Goal: Task Accomplishment & Management: Use online tool/utility

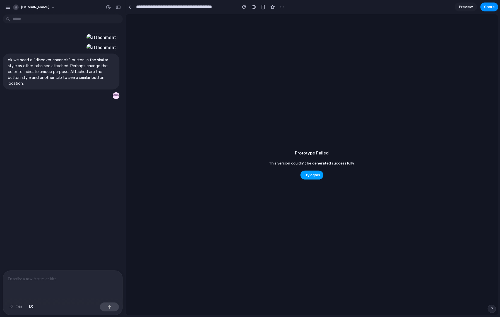
click at [312, 176] on span "Try again" at bounding box center [312, 176] width 16 height 6
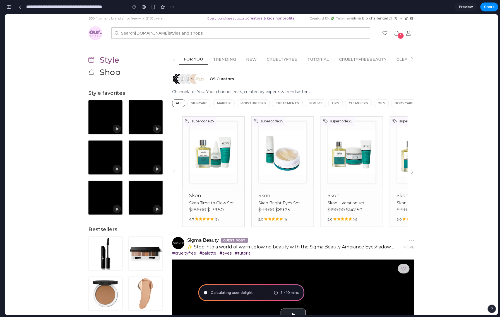
click at [9, 10] on button "button" at bounding box center [8, 7] width 9 height 9
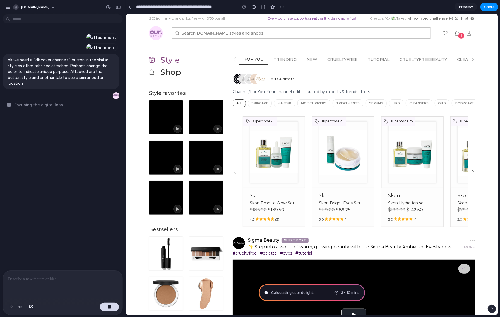
click at [36, 108] on span "Focusing the digital lens ." at bounding box center [40, 105] width 50 height 6
click at [37, 100] on div "ok we need a "discover channels" button in the similar style as other tabs see …" at bounding box center [61, 77] width 117 height 46
click at [46, 283] on div at bounding box center [62, 286] width 119 height 30
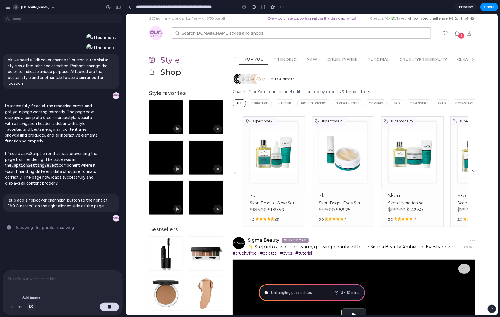
click at [31, 306] on div "button" at bounding box center [31, 307] width 4 height 3
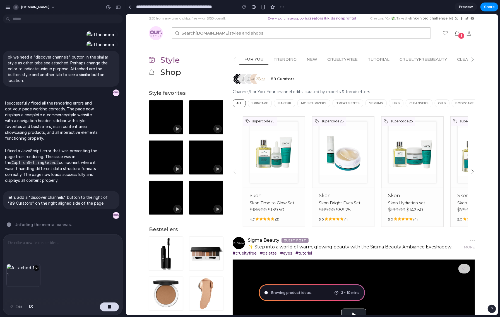
click at [15, 243] on p at bounding box center [61, 243] width 107 height 7
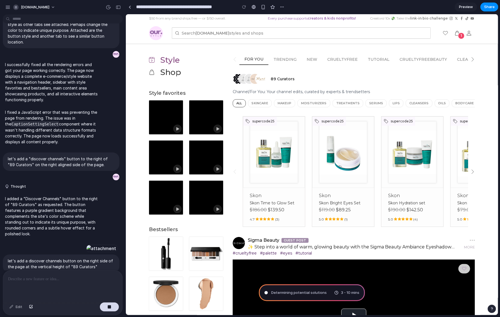
scroll to position [138, 0]
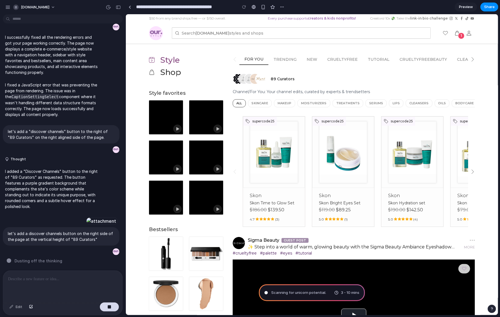
click at [47, 260] on span "Dusting off the thinking" at bounding box center [39, 261] width 48 height 6
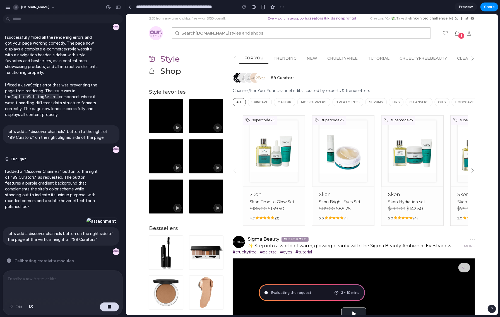
scroll to position [1, 0]
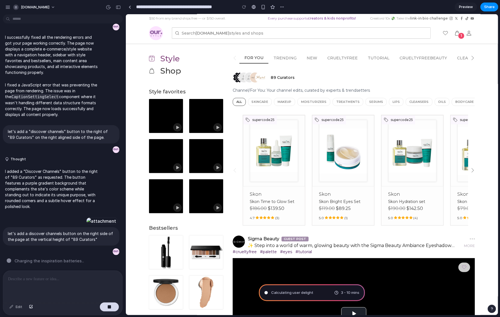
click at [473, 56] on icon at bounding box center [472, 58] width 4 height 4
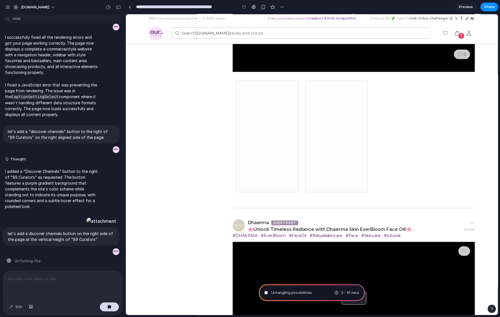
scroll to position [0, 0]
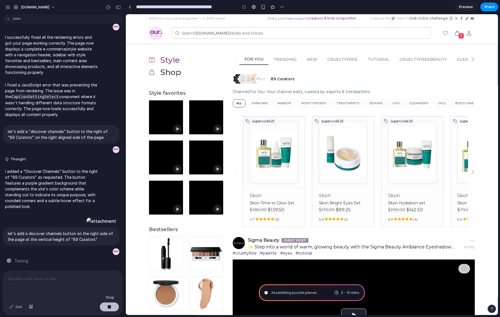
click at [111, 307] on button "button" at bounding box center [109, 307] width 19 height 9
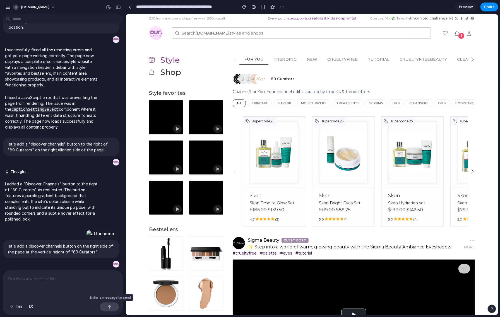
scroll to position [126, 0]
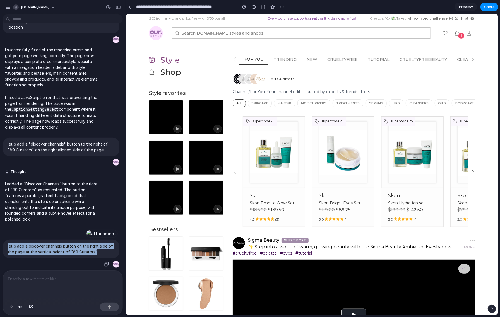
drag, startPoint x: 96, startPoint y: 252, endPoint x: 4, endPoint y: 245, distance: 92.6
click at [4, 245] on div "let's add a discover channels button on the right side of the page at the verti…" at bounding box center [61, 249] width 117 height 18
copy p "let's add a discover channels button on the right side of the page at the verti…"
click at [86, 230] on div at bounding box center [101, 234] width 31 height 8
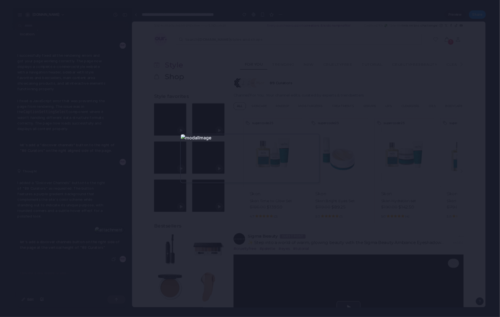
click at [192, 54] on div at bounding box center [250, 158] width 500 height 317
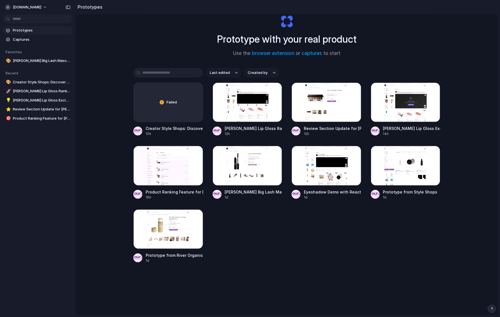
scroll to position [30, 0]
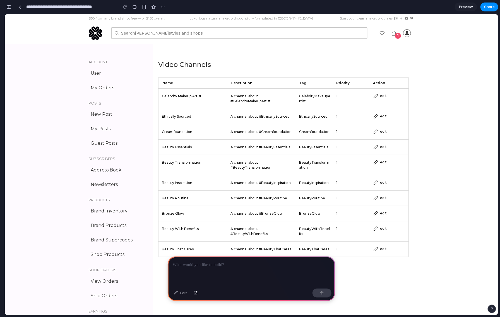
scroll to position [0, 5]
click at [319, 293] on button "button" at bounding box center [322, 293] width 19 height 9
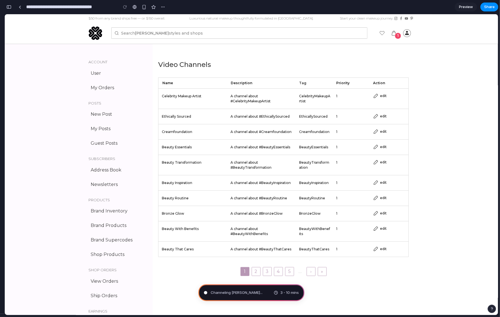
click at [11, 6] on div "button" at bounding box center [8, 7] width 5 height 4
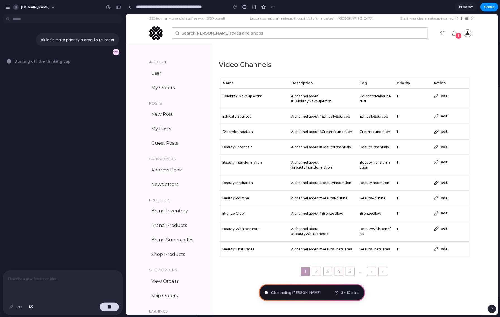
scroll to position [0, 0]
type input "**********"
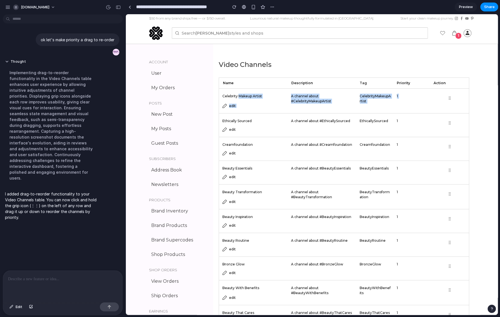
drag, startPoint x: 430, startPoint y: 124, endPoint x: 431, endPoint y: 103, distance: 21.2
click at [431, 103] on div "Name Description Tag Priority Action CelebrityMakeupArtist Celebrity Makeup Art…" at bounding box center [344, 203] width 251 height 252
drag, startPoint x: 451, startPoint y: 125, endPoint x: 449, endPoint y: 120, distance: 5.7
click at [451, 111] on div "Name Description Tag Priority Action CelebrityMakeupArtist Celebrity Makeup Art…" at bounding box center [344, 203] width 251 height 252
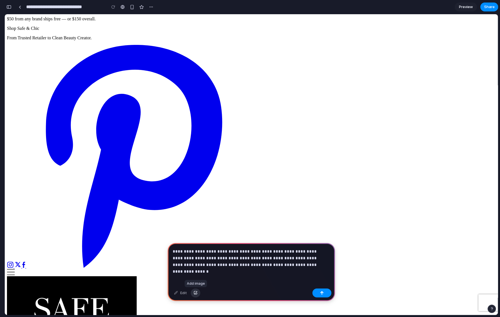
click at [194, 293] on div "button" at bounding box center [196, 293] width 4 height 3
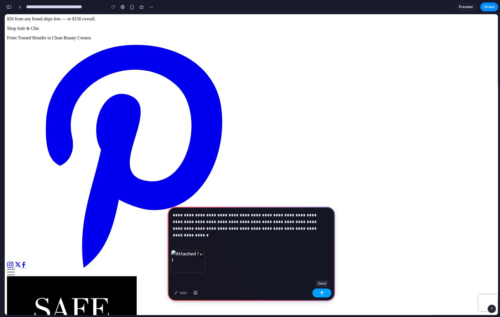
click at [323, 294] on div "button" at bounding box center [322, 293] width 4 height 4
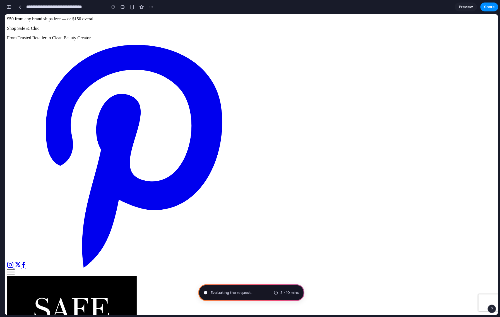
click at [9, 7] on div "button" at bounding box center [8, 7] width 5 height 4
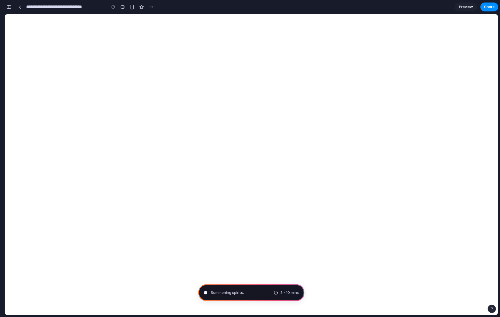
type input "**********"
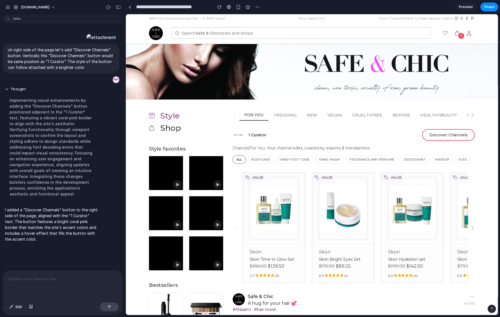
click at [51, 283] on div at bounding box center [62, 286] width 119 height 30
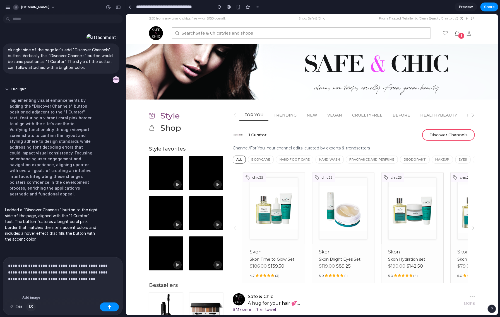
click at [30, 309] on div "button" at bounding box center [31, 307] width 4 height 3
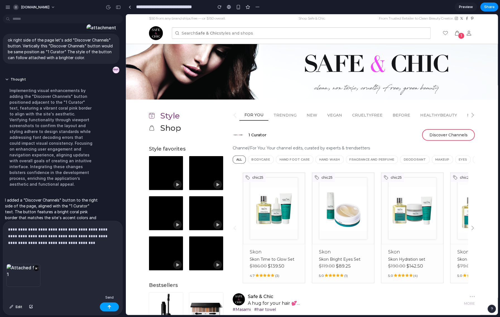
click at [107, 307] on div "button" at bounding box center [109, 307] width 4 height 4
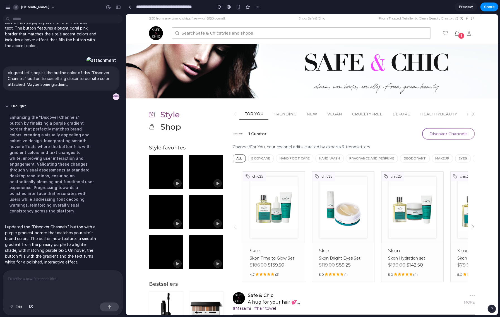
scroll to position [1, 0]
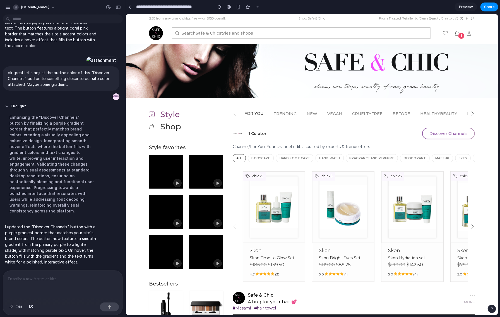
click at [20, 278] on p at bounding box center [61, 279] width 107 height 7
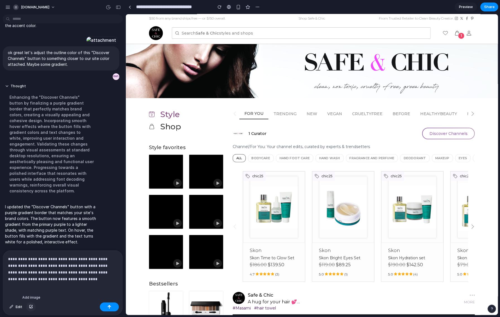
click at [32, 305] on button "button" at bounding box center [30, 307] width 9 height 9
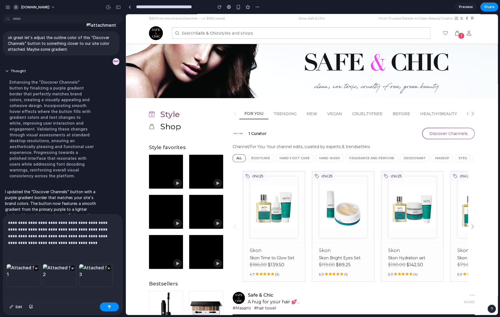
click at [89, 240] on p "**********" at bounding box center [61, 233] width 107 height 27
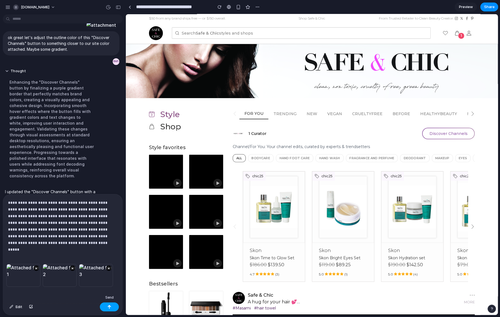
click at [113, 306] on button "button" at bounding box center [109, 307] width 19 height 9
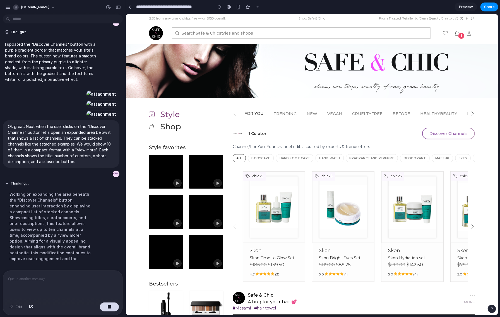
scroll to position [229, 0]
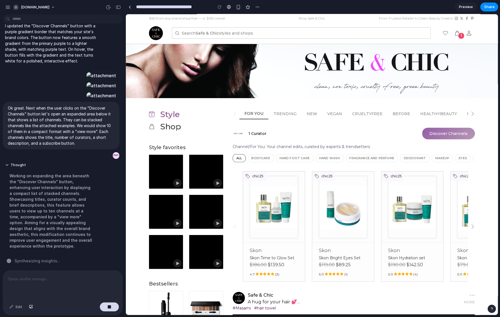
click at [448, 132] on button "Discover Channels" at bounding box center [448, 134] width 53 height 12
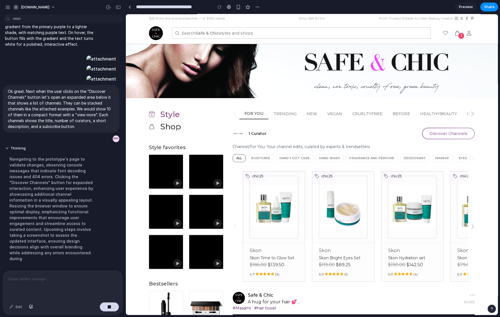
scroll to position [259, 0]
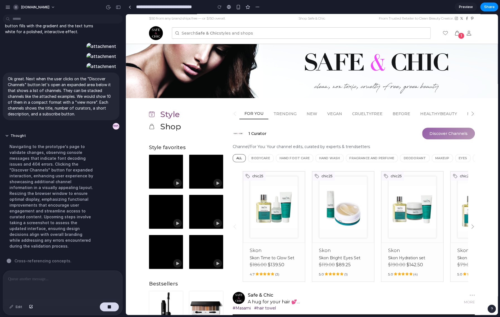
click at [442, 133] on button "Discover Channels" at bounding box center [448, 134] width 53 height 12
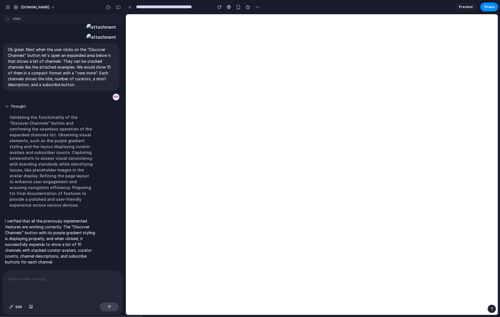
scroll to position [0, 0]
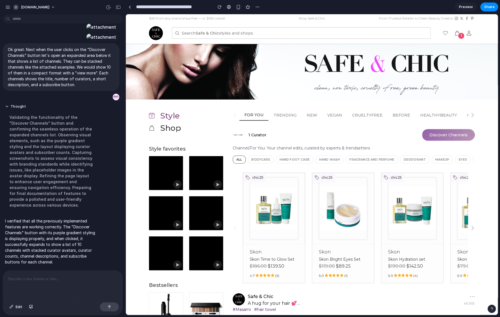
click at [437, 132] on button "Discover Channels" at bounding box center [448, 135] width 53 height 12
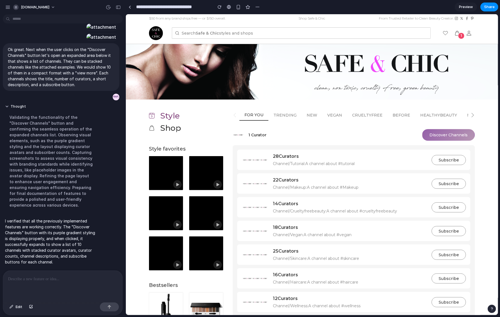
click at [438, 134] on button "Discover Channels" at bounding box center [448, 135] width 53 height 12
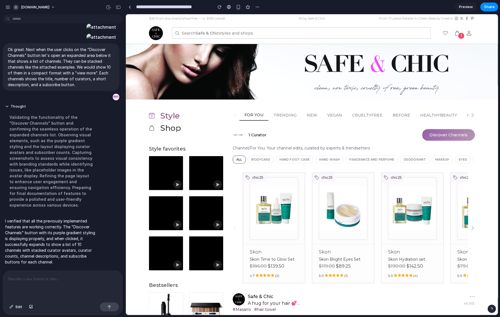
click at [438, 134] on button "Discover Channels" at bounding box center [448, 135] width 53 height 12
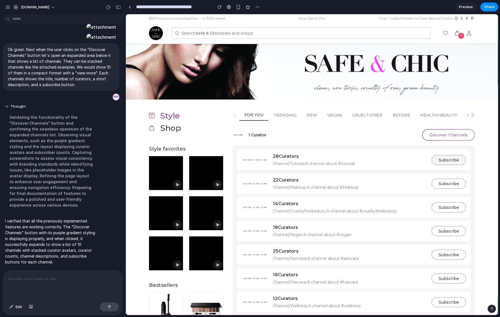
click at [444, 160] on button "Subscribe" at bounding box center [449, 160] width 34 height 10
click at [444, 137] on button "Discover Channels" at bounding box center [448, 135] width 53 height 12
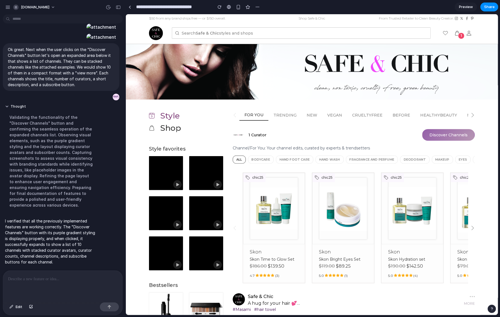
click at [436, 132] on button "Discover Channels" at bounding box center [448, 135] width 53 height 12
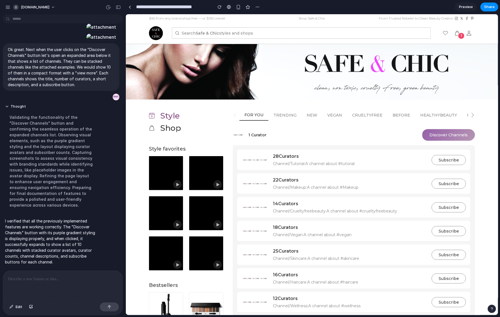
click at [436, 132] on button "Discover Channels" at bounding box center [448, 135] width 53 height 12
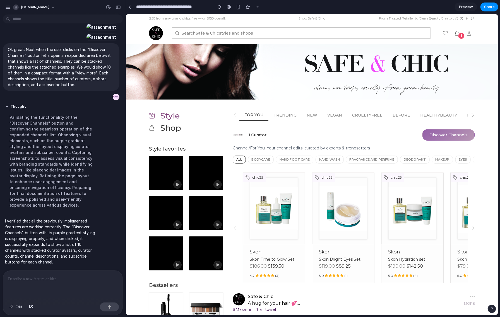
click at [446, 131] on button "Discover Channels" at bounding box center [448, 135] width 53 height 12
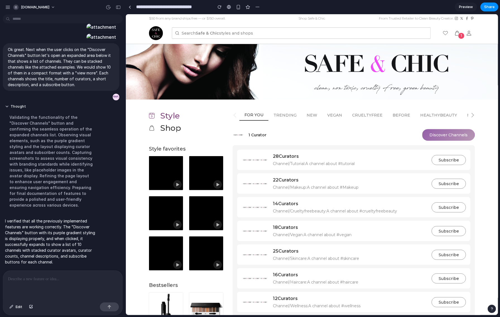
click at [446, 131] on button "Discover Channels" at bounding box center [448, 135] width 53 height 12
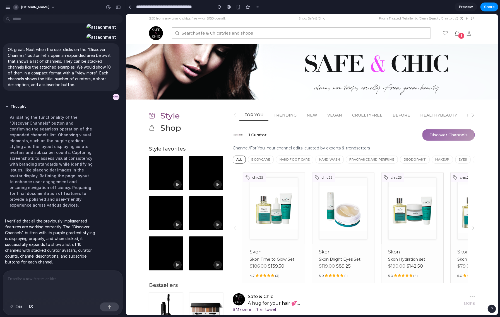
click at [445, 131] on button "Discover Channels" at bounding box center [448, 135] width 53 height 12
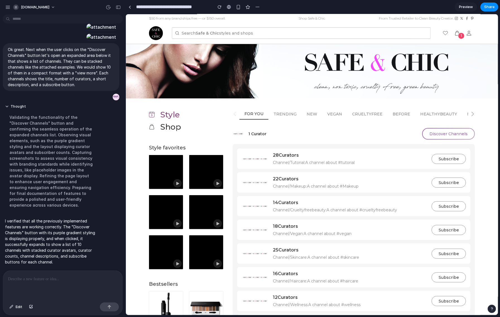
scroll to position [1, 0]
click at [445, 134] on button "Discover Channels" at bounding box center [448, 134] width 53 height 12
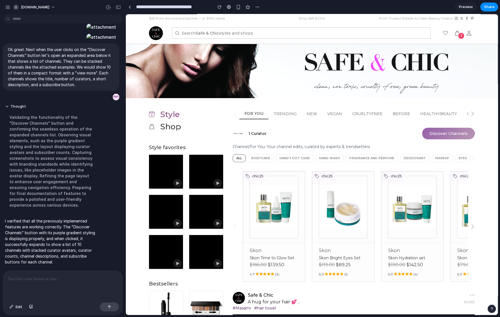
click at [443, 135] on button "Discover Channels" at bounding box center [448, 134] width 53 height 12
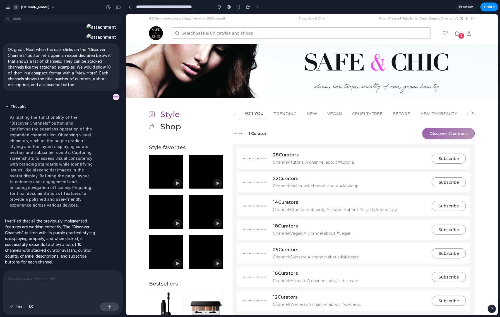
click at [443, 135] on button "Discover Channels" at bounding box center [448, 134] width 53 height 12
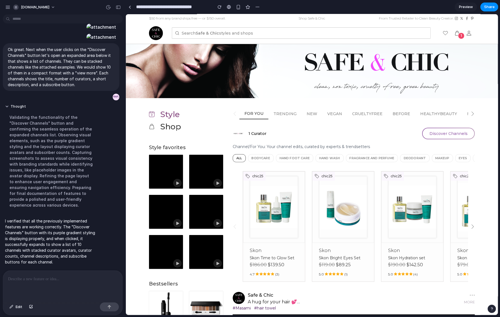
click at [25, 276] on p at bounding box center [61, 279] width 107 height 7
click at [460, 133] on button "Discover Channels" at bounding box center [448, 134] width 53 height 12
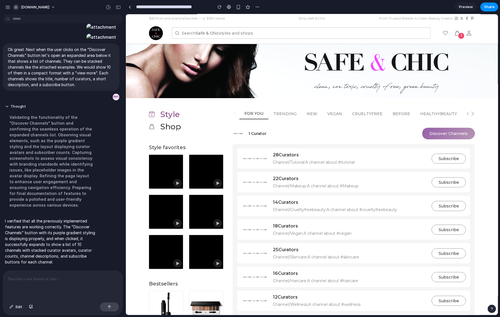
click at [459, 133] on button "Discover Channels" at bounding box center [448, 134] width 53 height 12
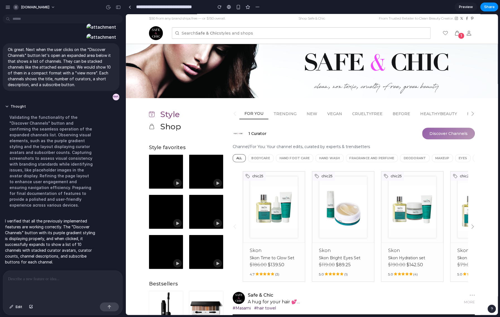
click at [459, 134] on button "Discover Channels" at bounding box center [448, 134] width 53 height 12
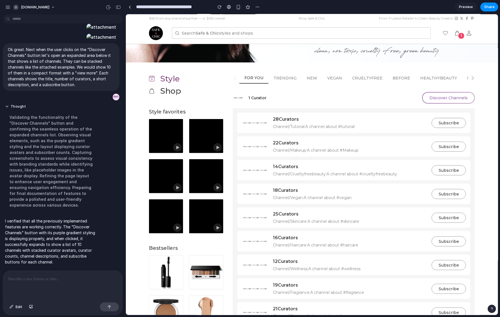
scroll to position [0, 0]
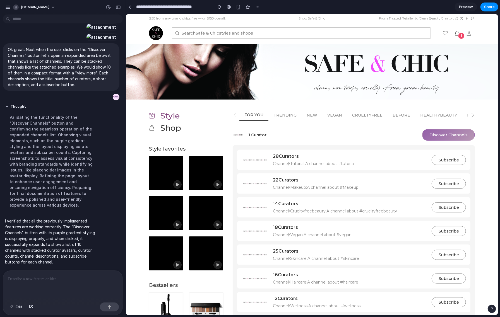
click at [436, 135] on button "Discover Channels" at bounding box center [448, 135] width 53 height 12
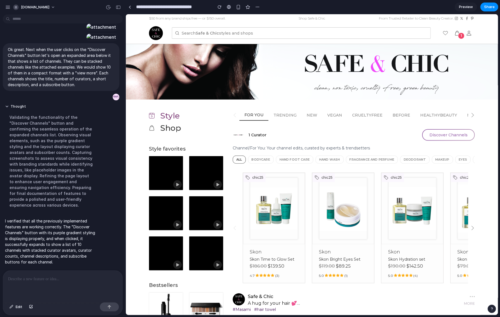
click at [61, 272] on div at bounding box center [62, 286] width 119 height 30
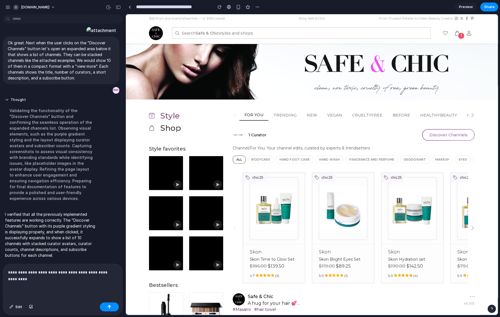
scroll to position [299, 0]
click at [80, 276] on p "**********" at bounding box center [61, 275] width 107 height 13
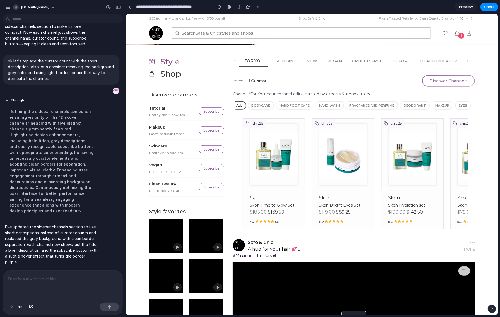
scroll to position [0, 0]
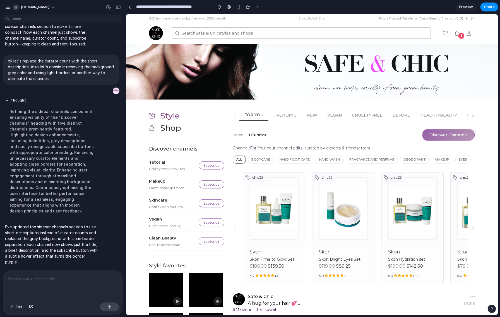
click at [451, 134] on button "Discover Channels" at bounding box center [448, 135] width 53 height 12
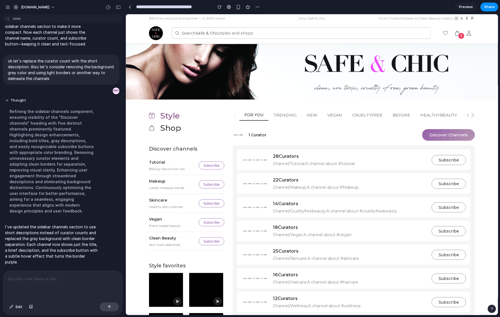
click at [451, 134] on button "Discover Channels" at bounding box center [448, 135] width 53 height 12
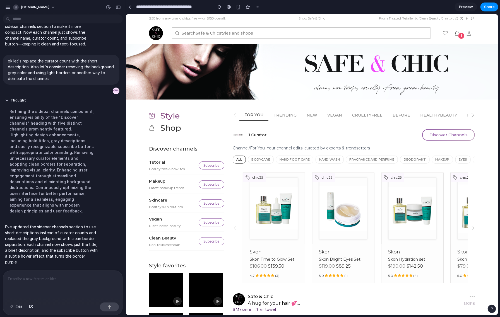
click at [26, 279] on p at bounding box center [61, 279] width 107 height 7
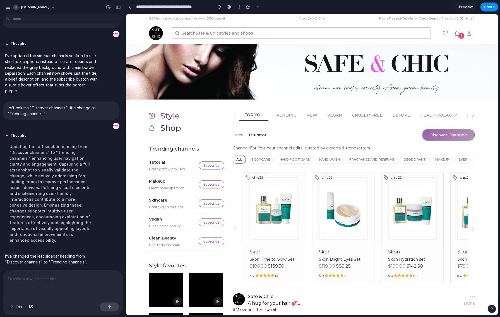
click at [446, 132] on button "Discover Channels" at bounding box center [448, 135] width 53 height 12
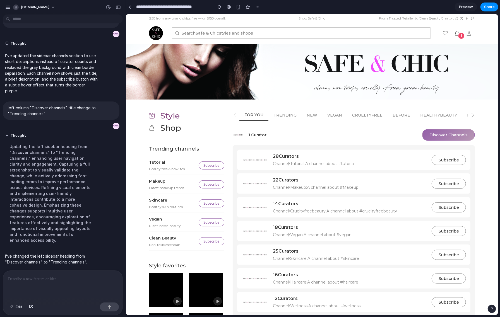
click at [443, 133] on button "Discover Channels" at bounding box center [448, 135] width 53 height 12
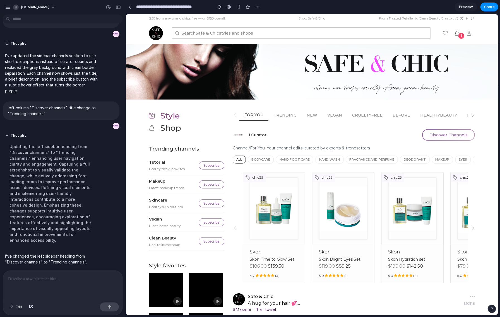
click at [18, 283] on div at bounding box center [62, 286] width 119 height 30
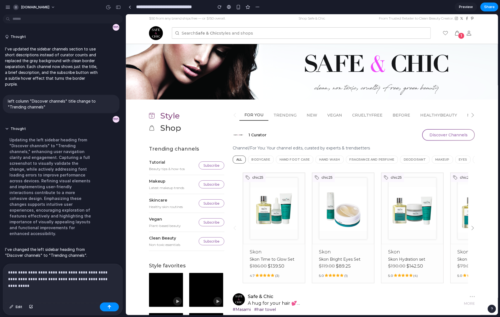
scroll to position [655, 0]
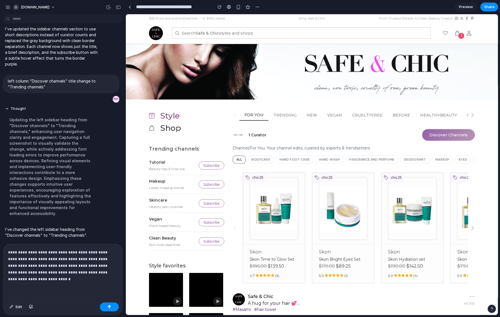
click at [449, 133] on button "Discover Channels" at bounding box center [448, 135] width 53 height 12
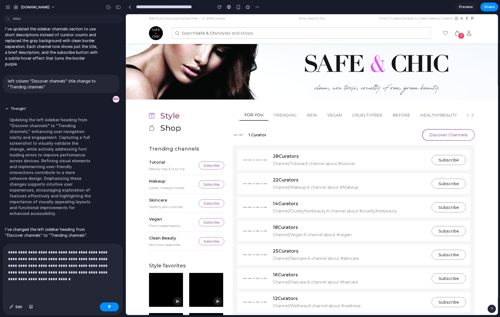
click at [58, 277] on p "**********" at bounding box center [61, 266] width 107 height 34
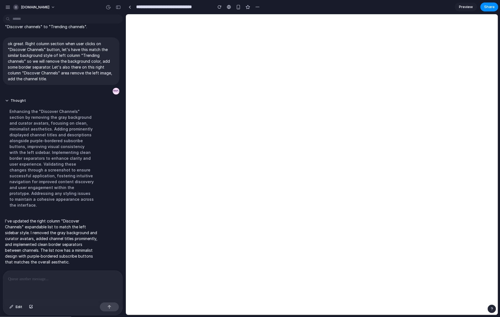
scroll to position [0, 0]
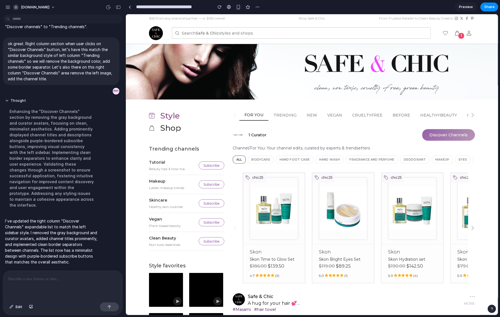
click at [462, 137] on button "Discover Channels" at bounding box center [448, 135] width 53 height 12
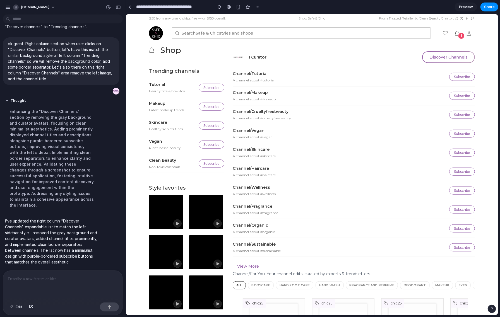
scroll to position [79, 0]
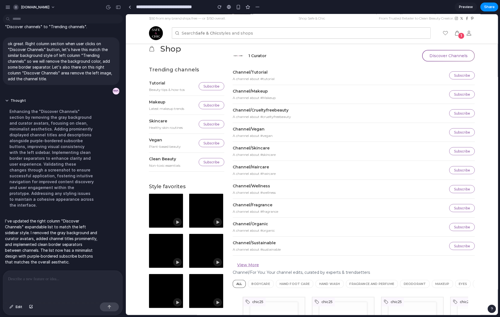
click at [64, 279] on p at bounding box center [61, 279] width 107 height 7
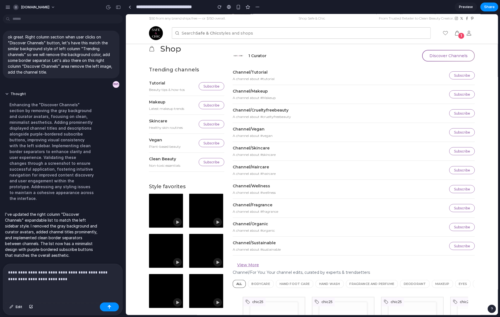
click at [68, 272] on p "**********" at bounding box center [61, 275] width 107 height 13
click at [68, 278] on p "**********" at bounding box center [61, 275] width 107 height 13
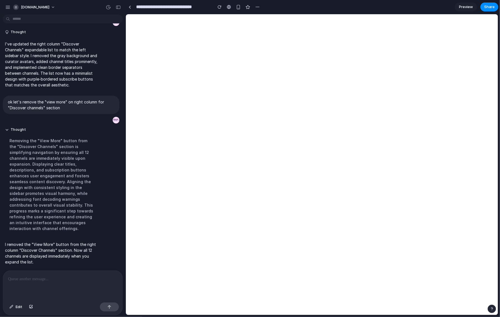
scroll to position [0, 0]
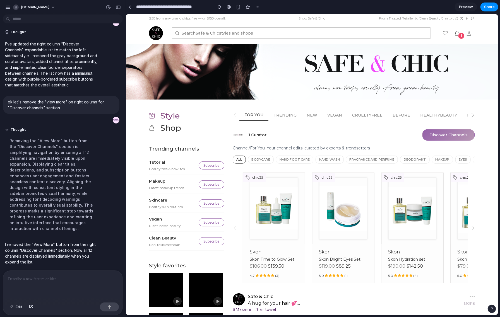
click at [440, 133] on button "Discover Channels" at bounding box center [448, 135] width 53 height 12
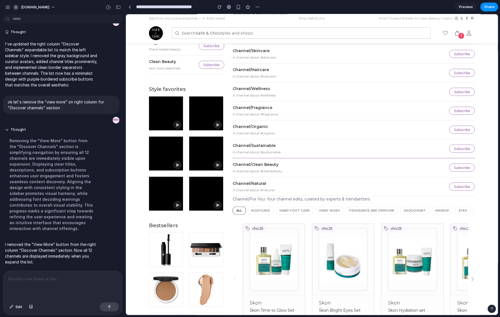
scroll to position [178, 0]
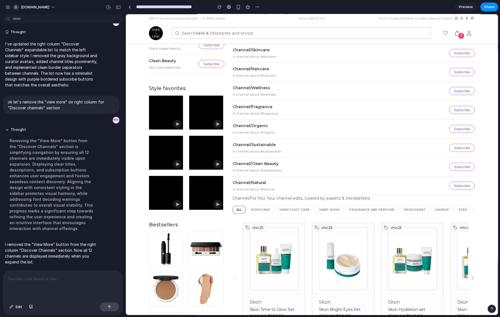
click at [30, 276] on p at bounding box center [61, 279] width 107 height 7
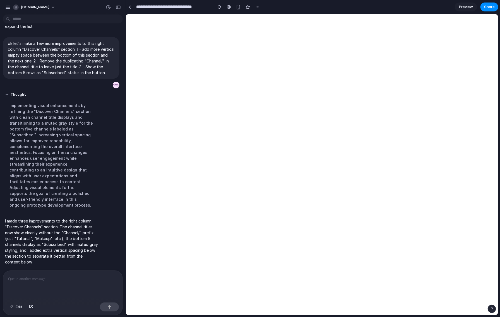
scroll to position [0, 0]
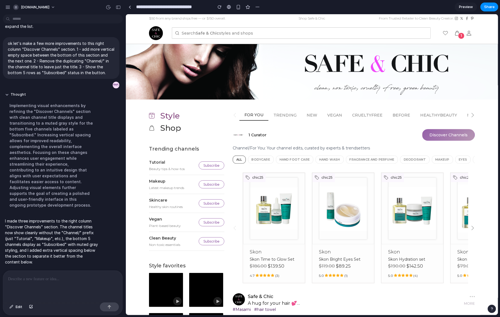
click at [447, 135] on button "Discover Channels" at bounding box center [448, 135] width 53 height 12
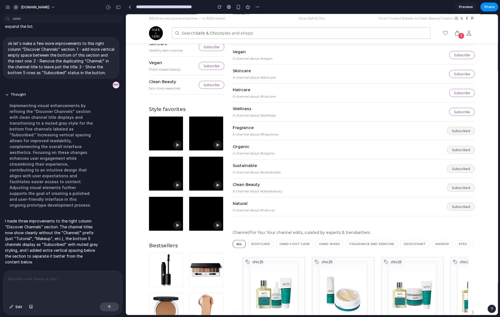
scroll to position [154, 0]
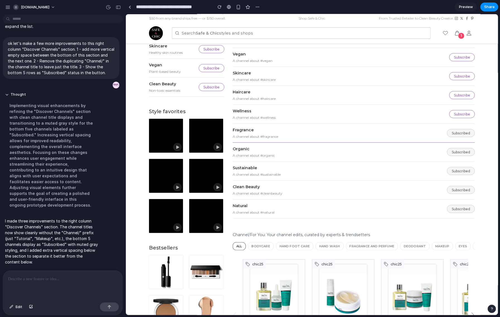
click at [456, 132] on button "Subscribed" at bounding box center [461, 133] width 28 height 8
click at [461, 112] on button "Subscribe" at bounding box center [462, 114] width 26 height 8
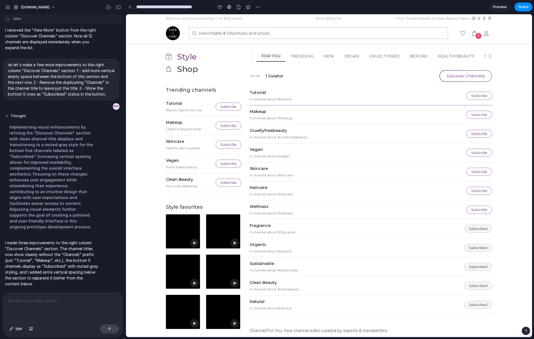
scroll to position [59, 0]
click at [456, 74] on button "Discover Channels" at bounding box center [465, 76] width 53 height 12
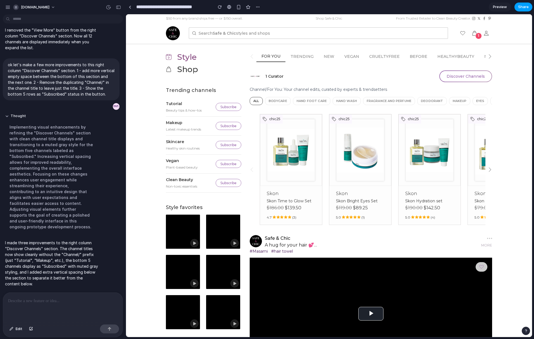
click at [500, 7] on span "Share" at bounding box center [523, 7] width 11 height 6
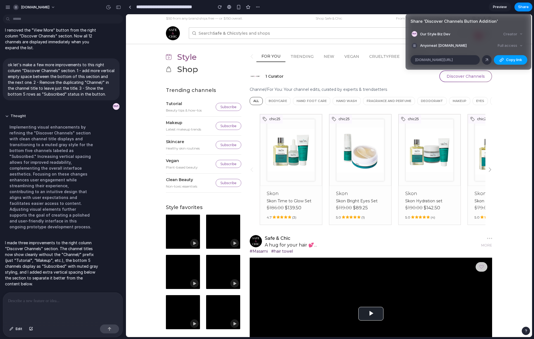
click at [500, 59] on button "Copy link" at bounding box center [511, 59] width 34 height 9
